Goal: Information Seeking & Learning: Learn about a topic

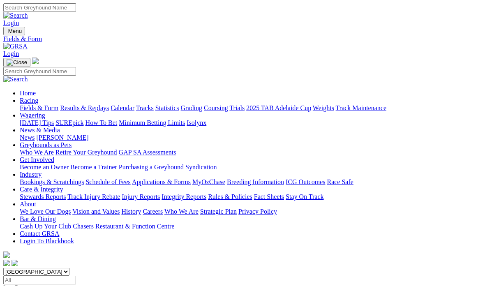
click at [39, 104] on link "Fields & Form" at bounding box center [39, 107] width 39 height 7
click at [76, 276] on input "Select date" at bounding box center [39, 280] width 73 height 9
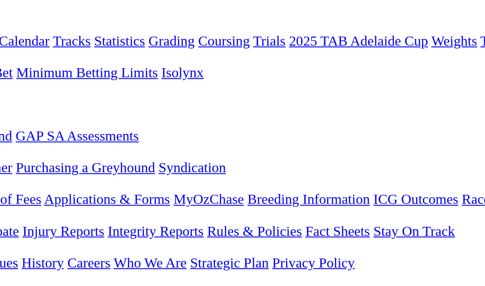
type input "Thursday, 9 Oct 2025"
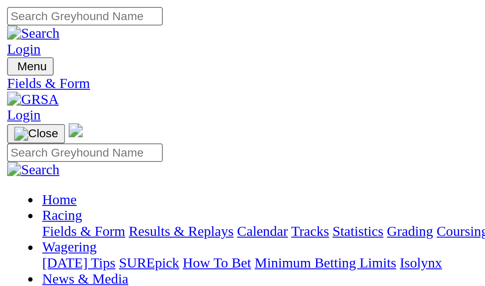
click at [36, 104] on link "Fields & Form" at bounding box center [39, 107] width 39 height 7
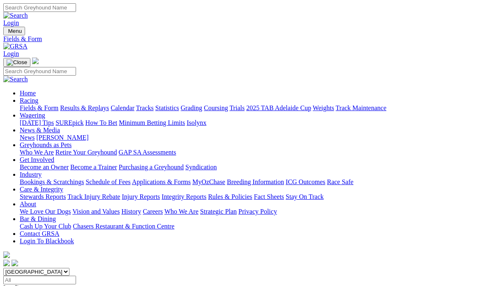
click at [202, 104] on link "Grading" at bounding box center [191, 107] width 21 height 7
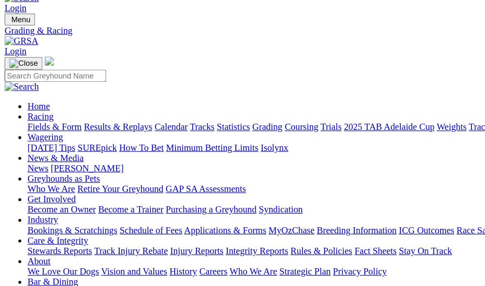
scroll to position [16, 0]
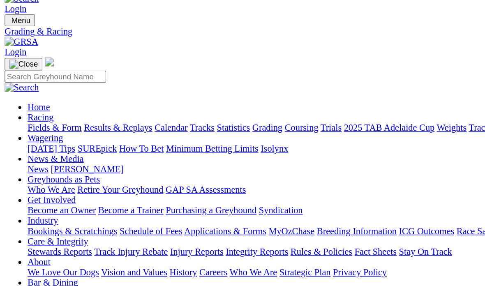
click at [37, 88] on link "Fields & Form" at bounding box center [39, 91] width 39 height 7
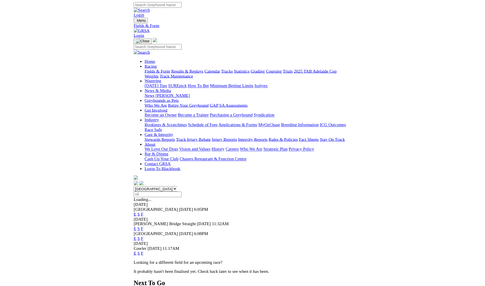
scroll to position [16, 0]
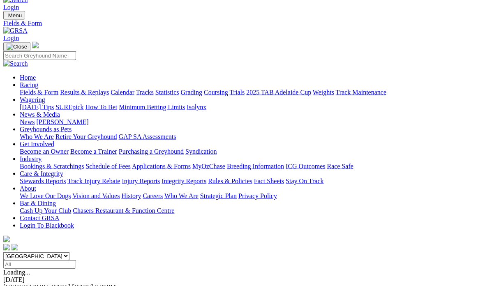
click at [35, 89] on link "Fields & Form" at bounding box center [39, 92] width 39 height 7
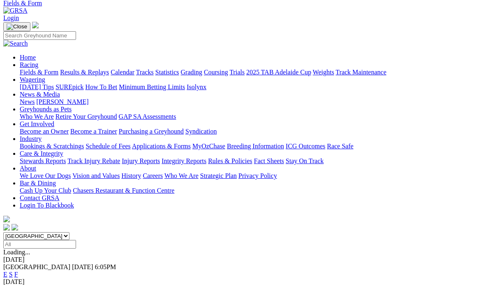
scroll to position [35, 0]
click at [30, 69] on link "Fields & Form" at bounding box center [39, 72] width 39 height 7
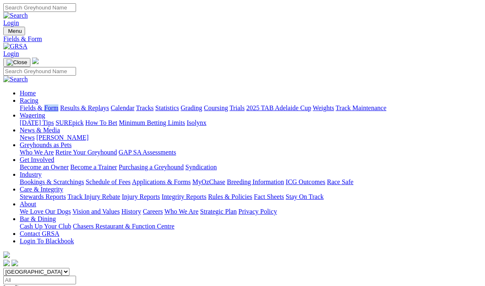
click at [20, 104] on link "Fields & Form" at bounding box center [39, 107] width 39 height 7
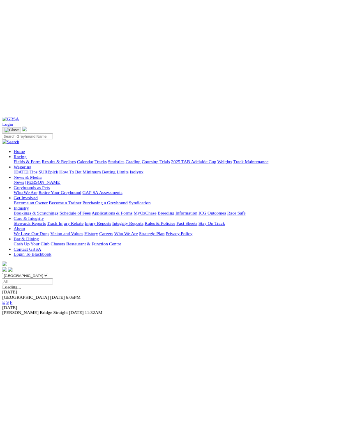
scroll to position [45, 0]
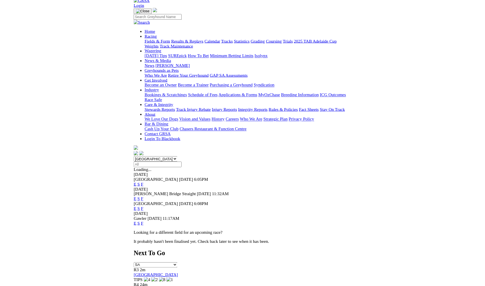
scroll to position [78, 0]
